Goal: Book appointment/travel/reservation

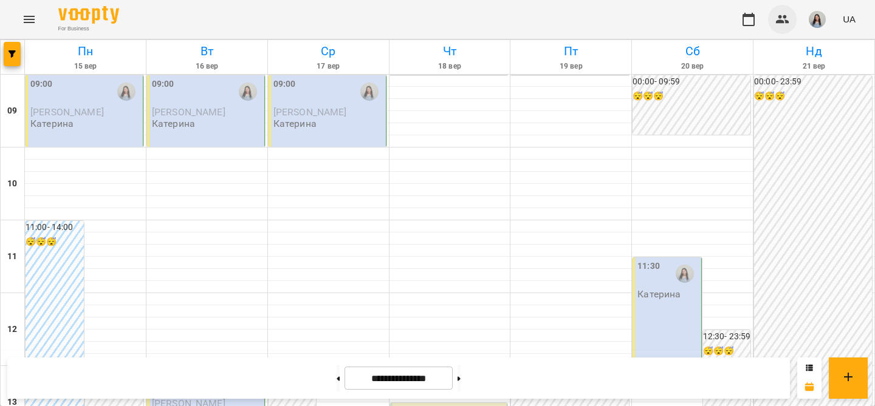
scroll to position [666, 0]
click at [810, 18] on img "button" at bounding box center [816, 19] width 17 height 17
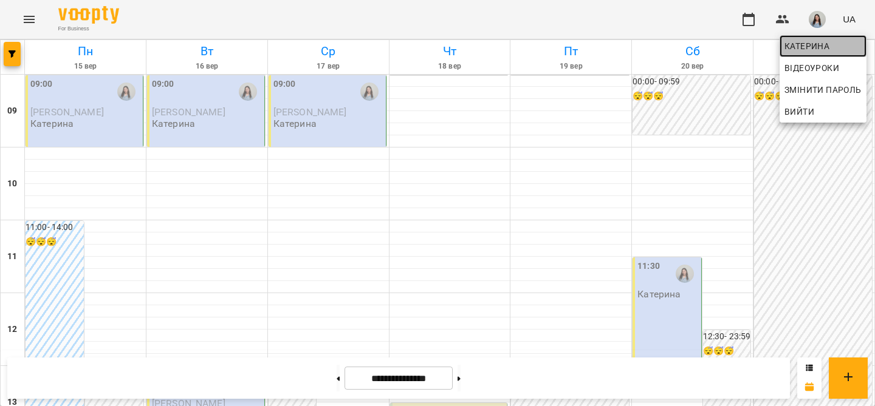
click at [800, 45] on span "Катерина" at bounding box center [822, 46] width 77 height 15
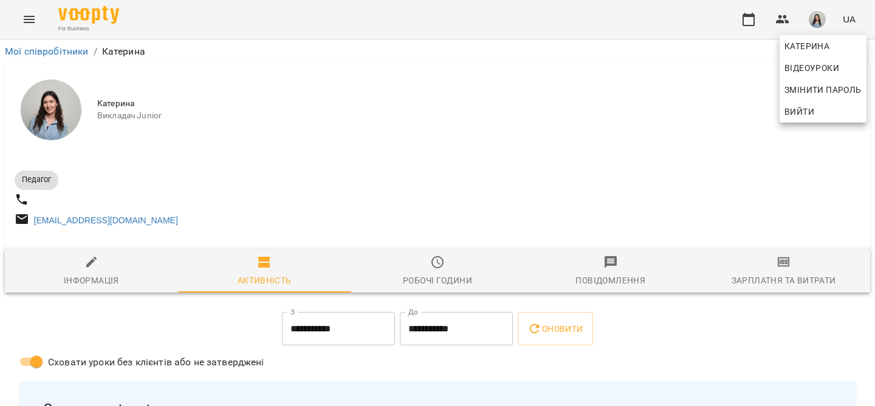
click at [439, 308] on div at bounding box center [437, 203] width 875 height 406
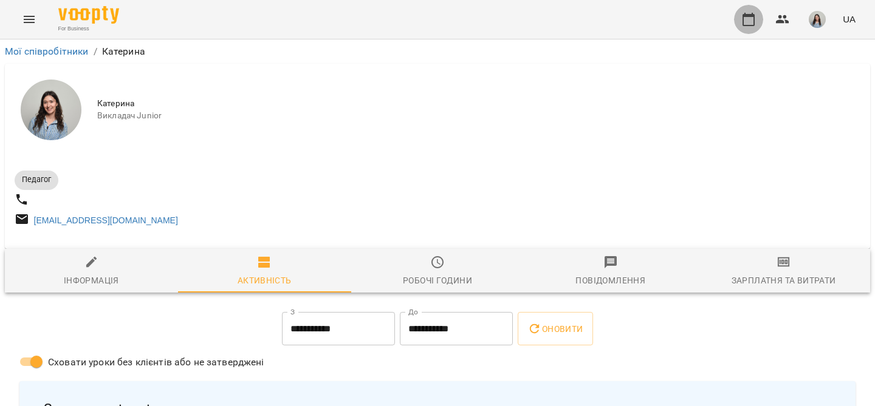
click at [743, 21] on icon "button" at bounding box center [748, 19] width 15 height 15
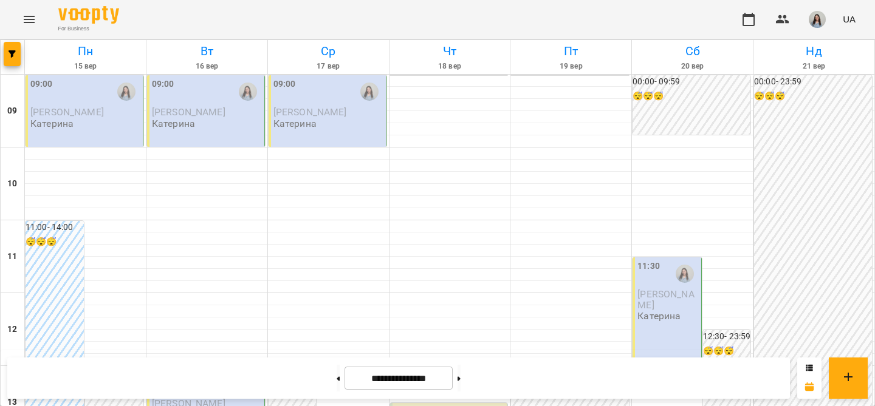
scroll to position [743, 0]
click at [460, 377] on button at bounding box center [458, 378] width 3 height 27
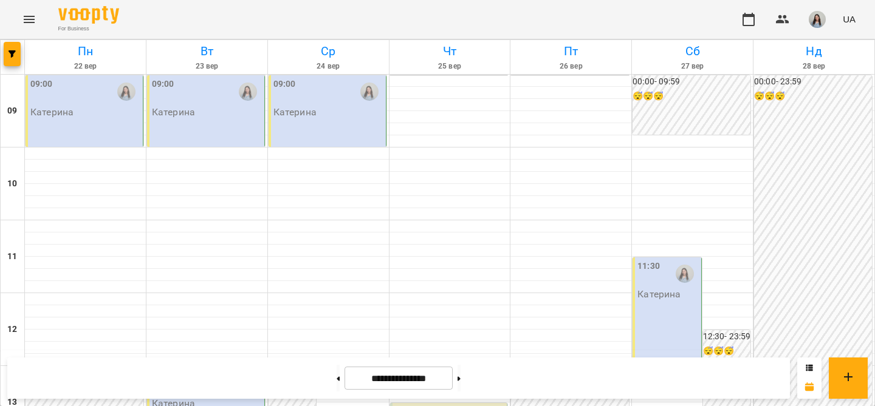
scroll to position [661, 0]
click at [460, 379] on icon at bounding box center [458, 379] width 3 height 5
click at [336, 385] on button at bounding box center [337, 378] width 3 height 27
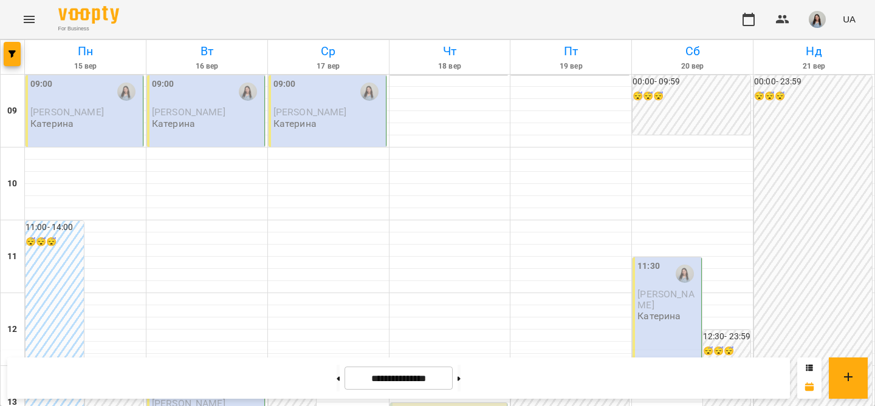
scroll to position [630, 0]
click at [460, 380] on button at bounding box center [458, 378] width 3 height 27
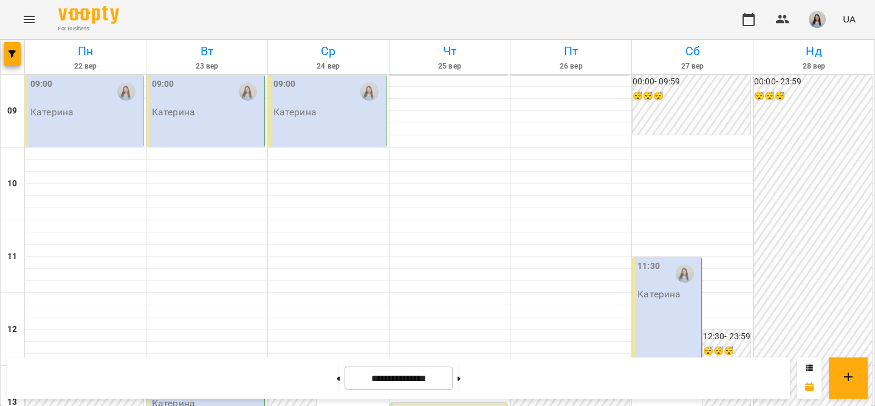
scroll to position [639, 0]
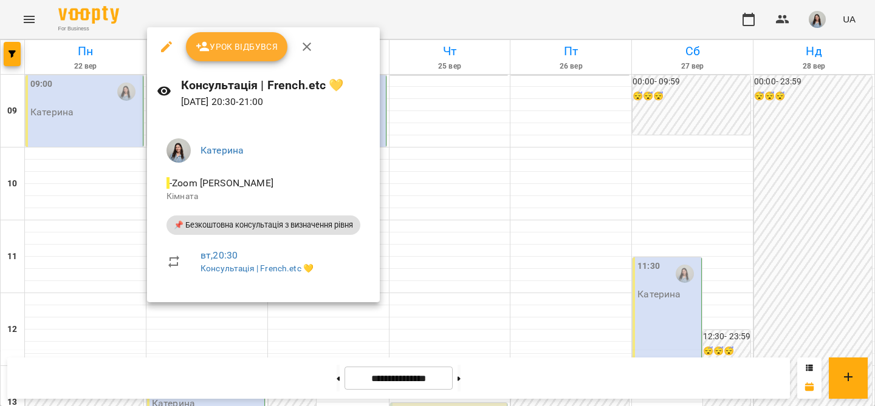
click at [99, 290] on div at bounding box center [437, 203] width 875 height 406
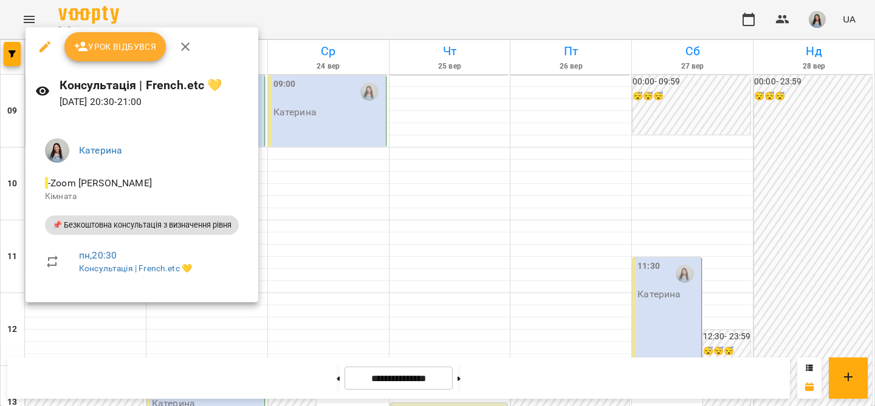
click at [353, 301] on div at bounding box center [437, 203] width 875 height 406
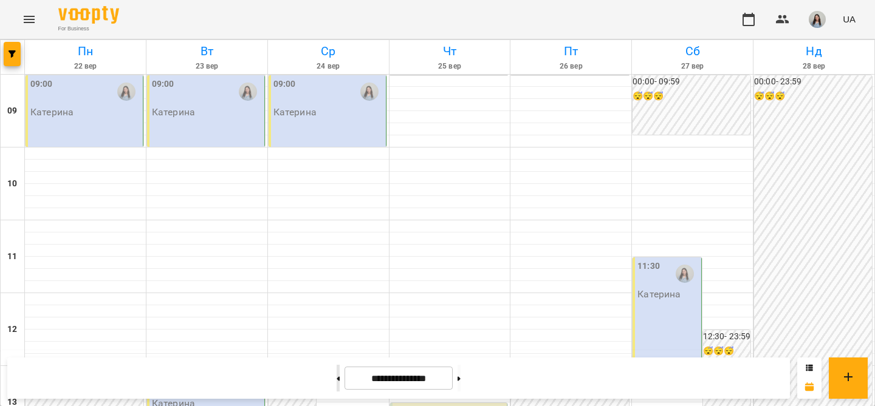
click at [336, 381] on button at bounding box center [337, 378] width 3 height 27
type input "**********"
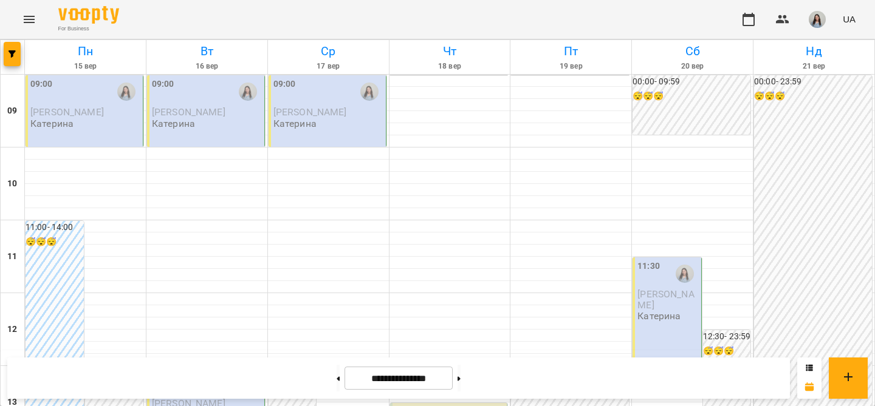
scroll to position [0, 0]
